Goal: Find specific page/section: Find specific page/section

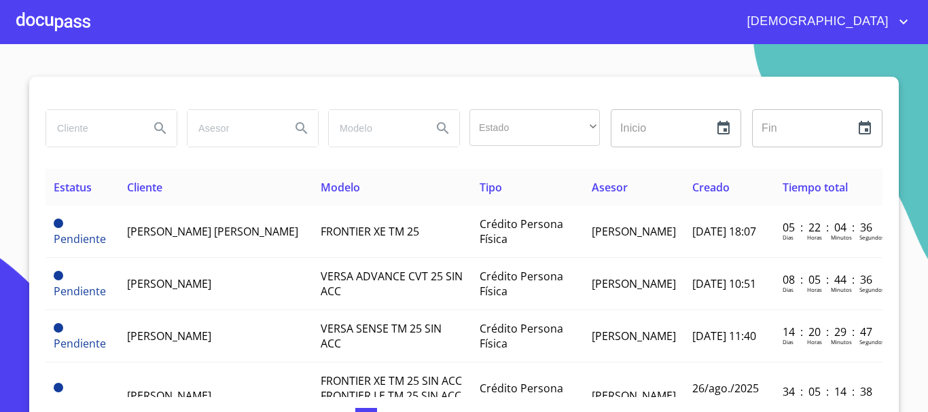
click at [82, 26] on div at bounding box center [53, 21] width 74 height 43
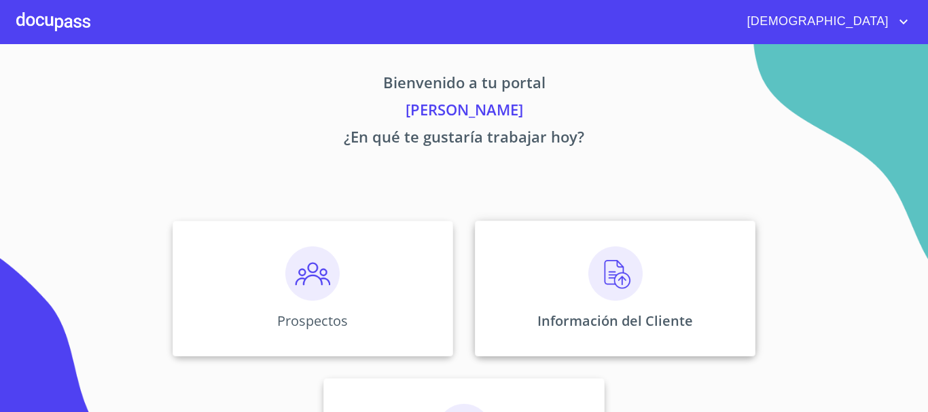
click at [606, 276] on img at bounding box center [615, 274] width 54 height 54
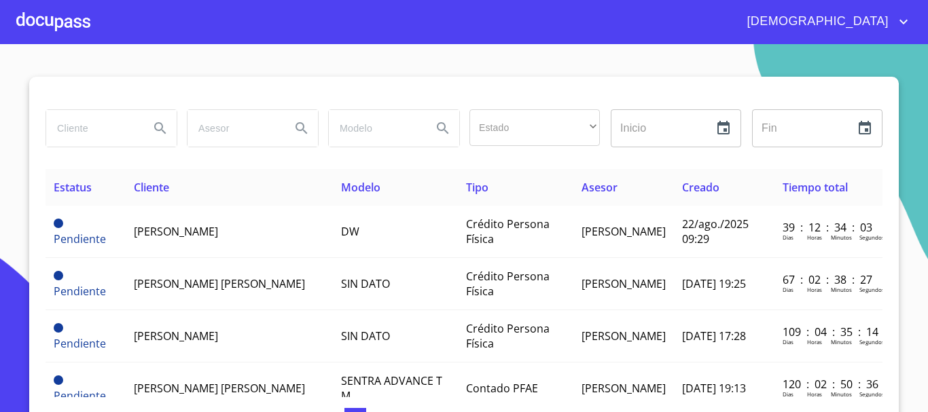
click at [87, 127] on input "search" at bounding box center [92, 128] width 92 height 37
type input "[PERSON_NAME]"
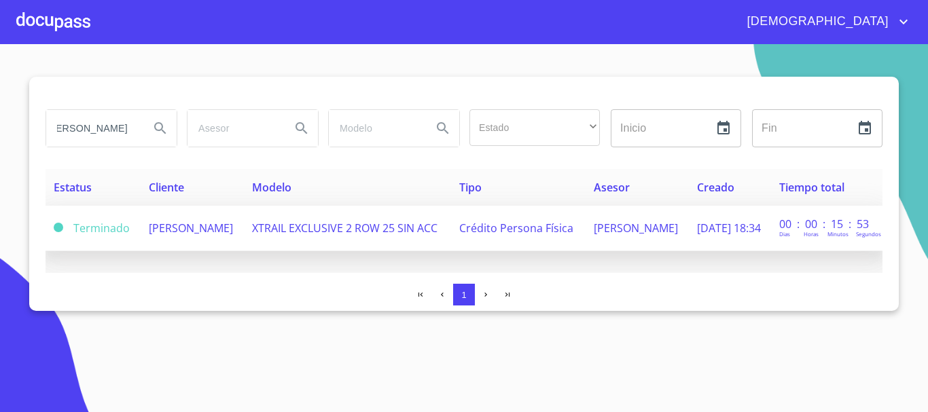
scroll to position [0, 0]
click at [219, 230] on span "[PERSON_NAME]" at bounding box center [191, 228] width 84 height 15
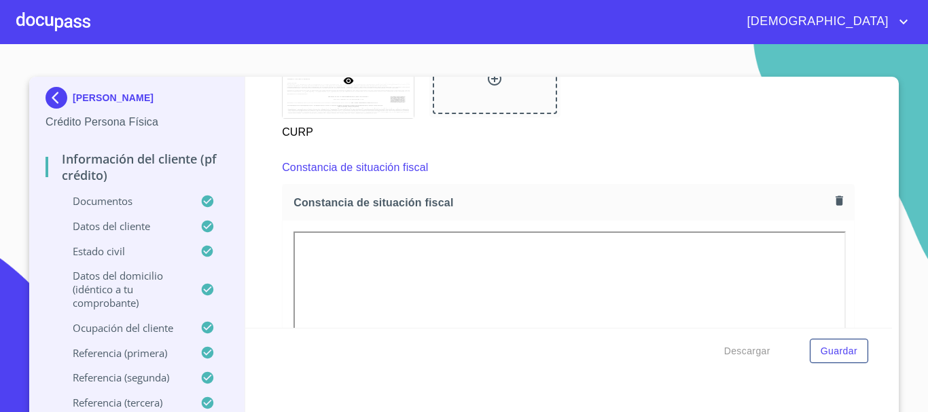
scroll to position [3736, 0]
